Goal: Find specific page/section: Find specific page/section

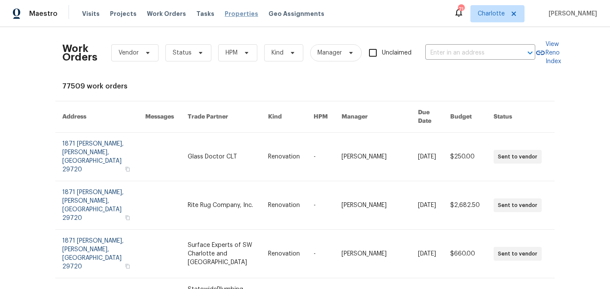
click at [225, 13] on span "Properties" at bounding box center [242, 13] width 34 height 9
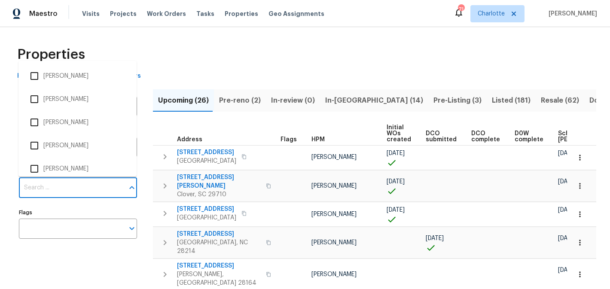
click at [51, 192] on input "Individuals" at bounding box center [71, 188] width 105 height 20
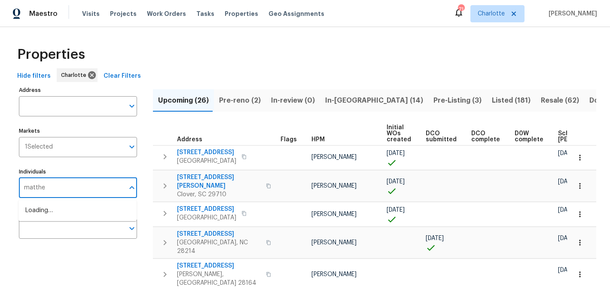
type input "matthew"
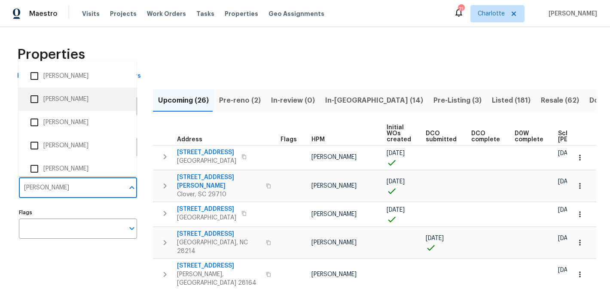
click at [78, 94] on li "[PERSON_NAME]" at bounding box center [77, 99] width 104 height 18
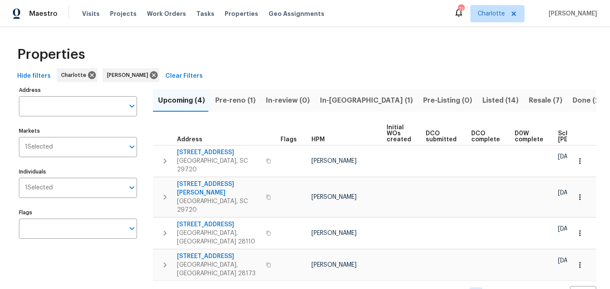
click at [238, 102] on span "Pre-reno (1)" at bounding box center [235, 101] width 40 height 12
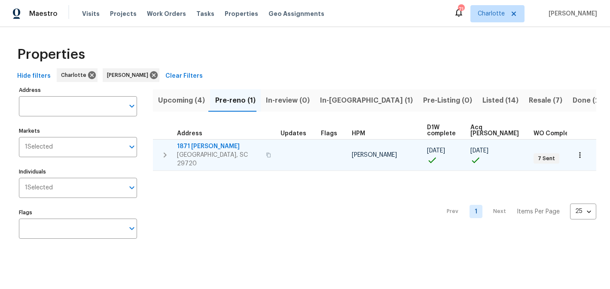
click at [195, 144] on span "1871 Tara Trl" at bounding box center [219, 146] width 84 height 9
